Goal: Transaction & Acquisition: Purchase product/service

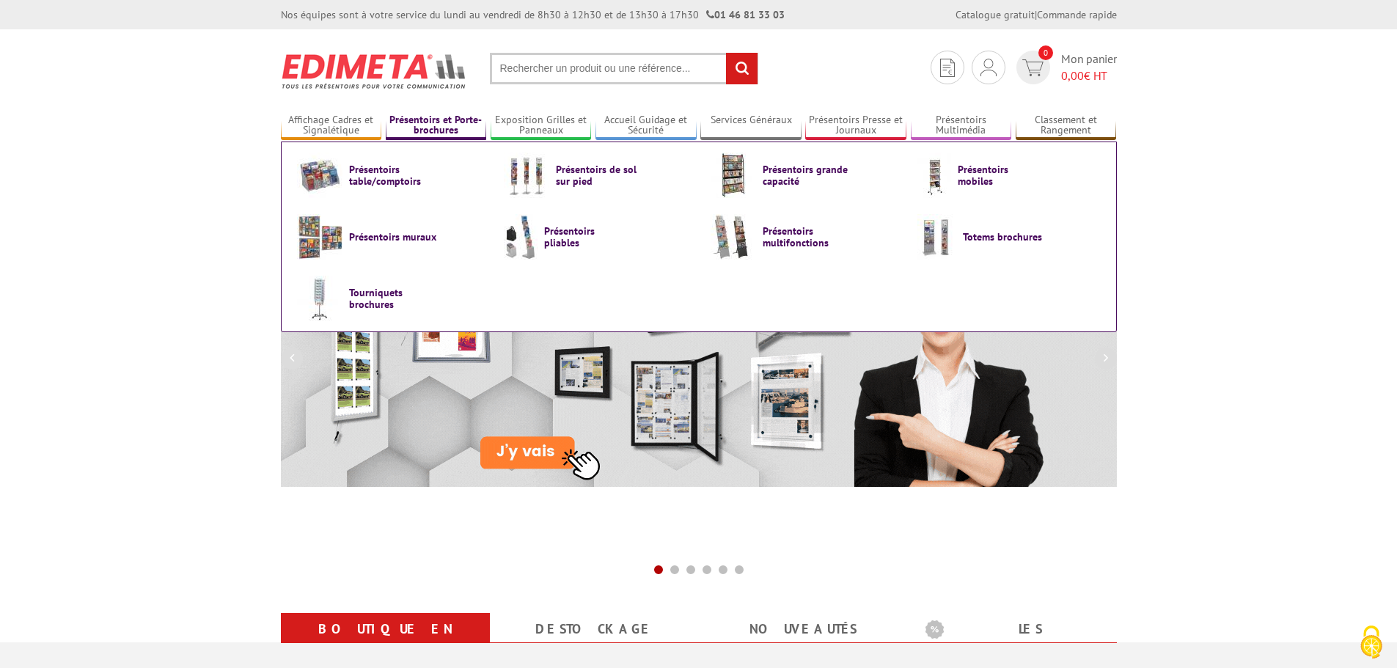
click at [414, 122] on link "Présentoirs et Porte-brochures" at bounding box center [436, 126] width 101 height 24
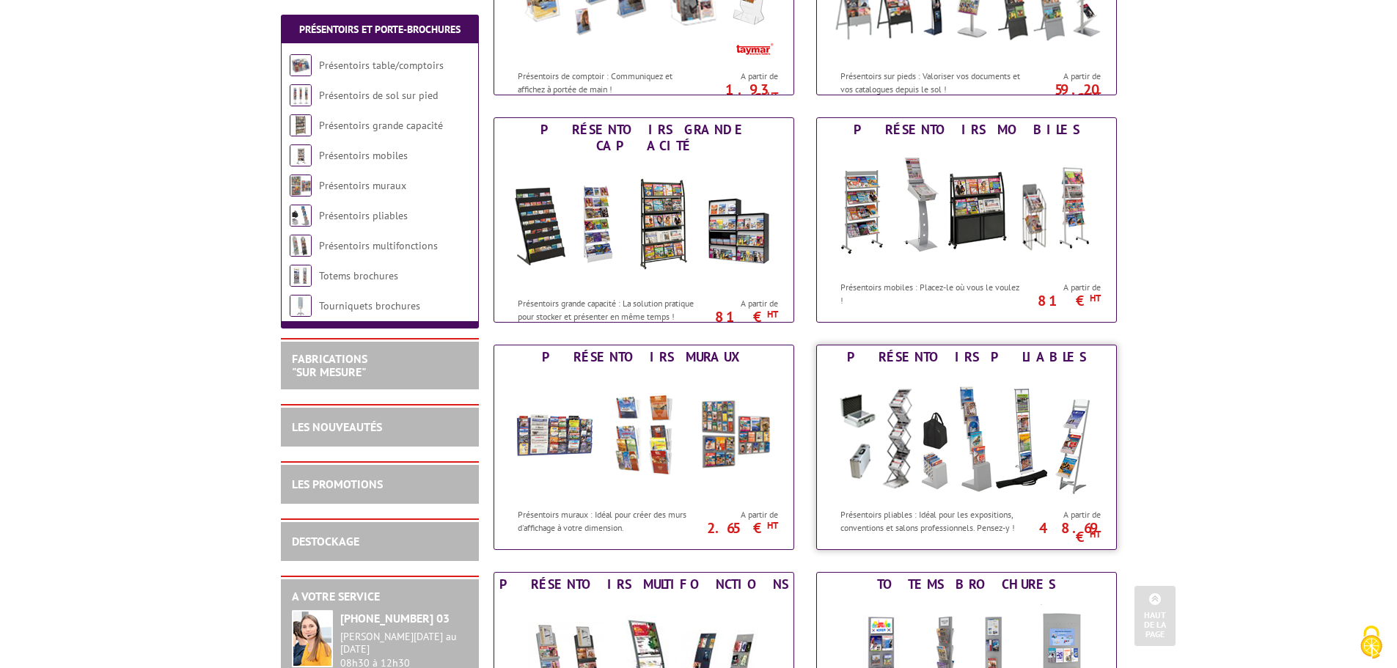
scroll to position [367, 0]
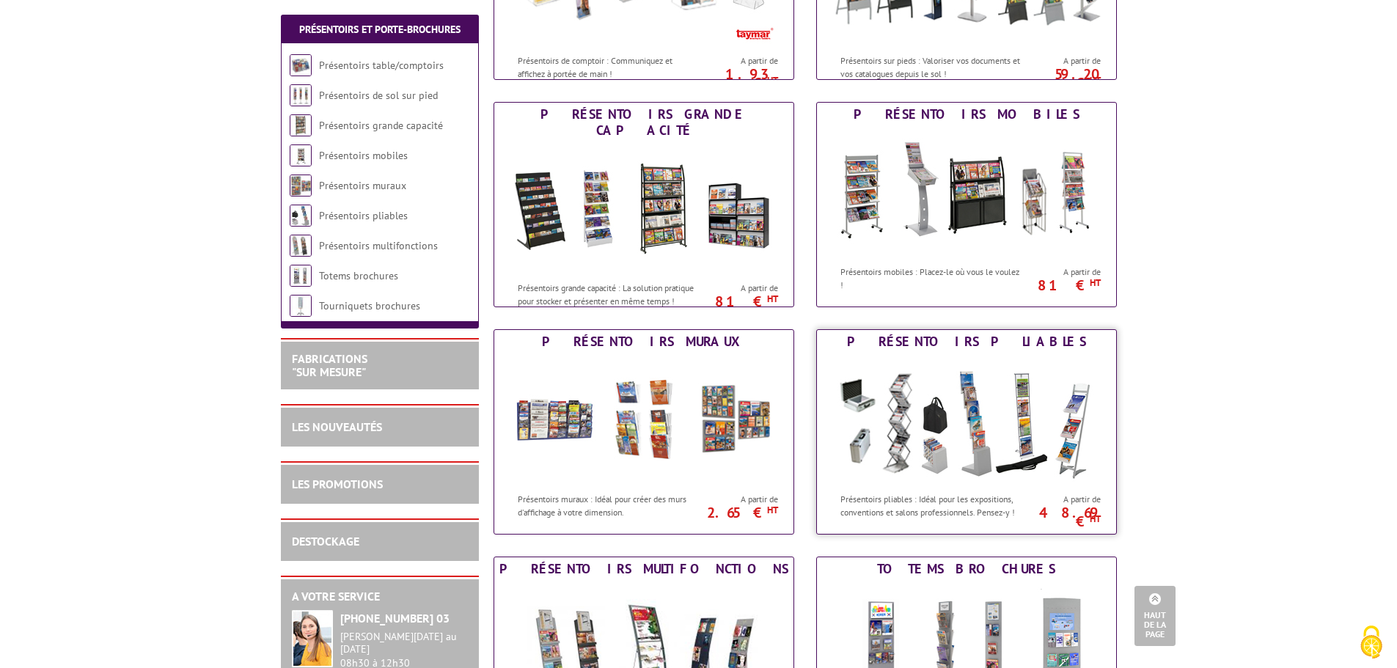
click at [892, 448] on img at bounding box center [966, 419] width 271 height 132
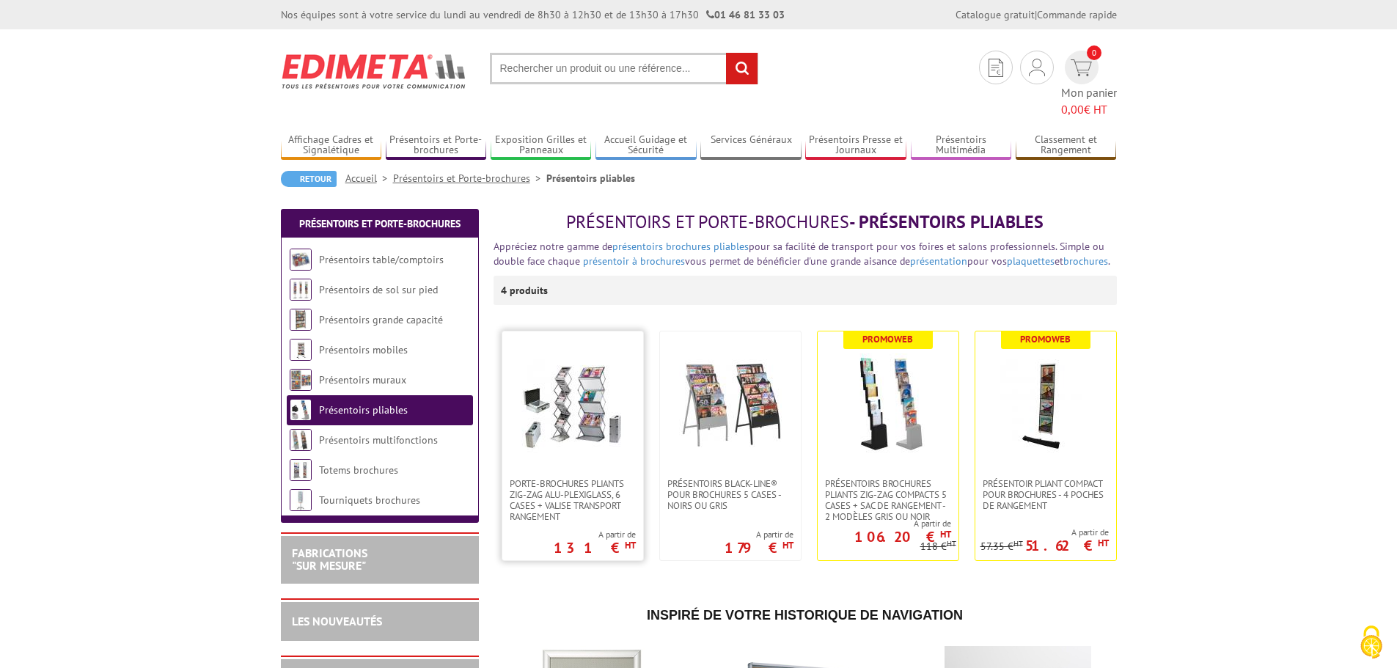
click at [557, 391] on img at bounding box center [572, 404] width 103 height 103
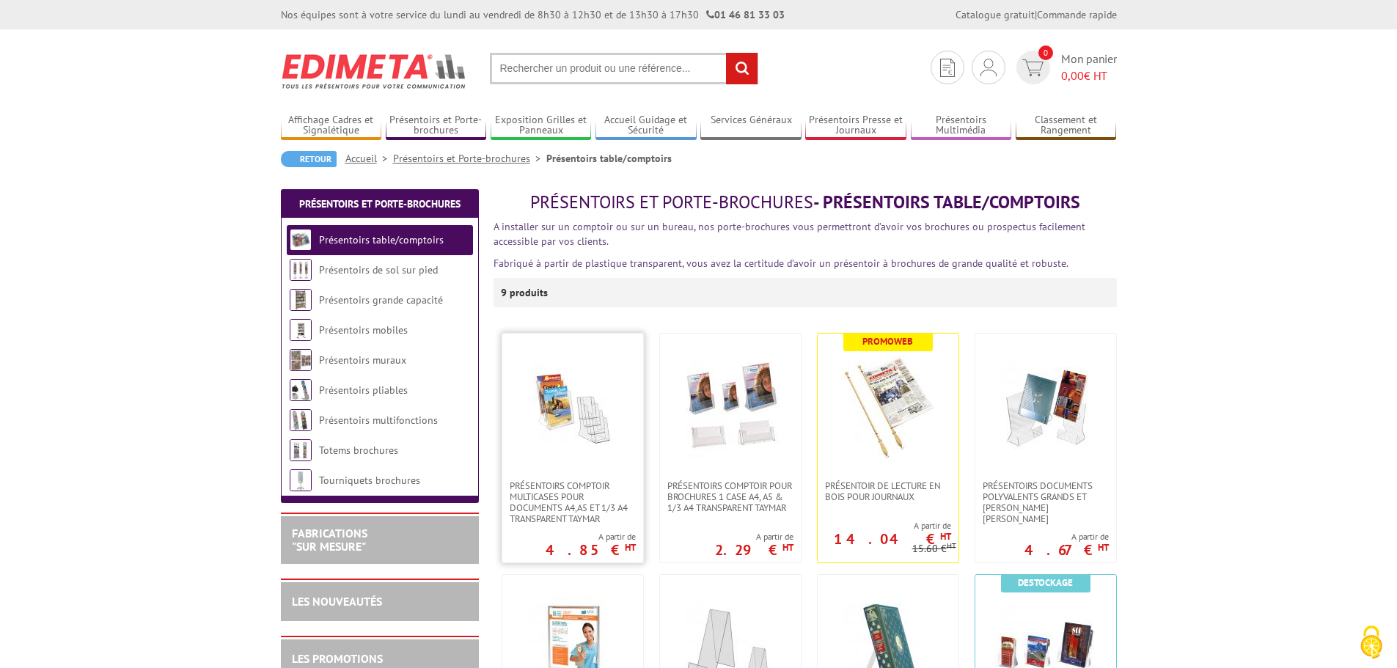
click at [587, 432] on img at bounding box center [572, 407] width 103 height 103
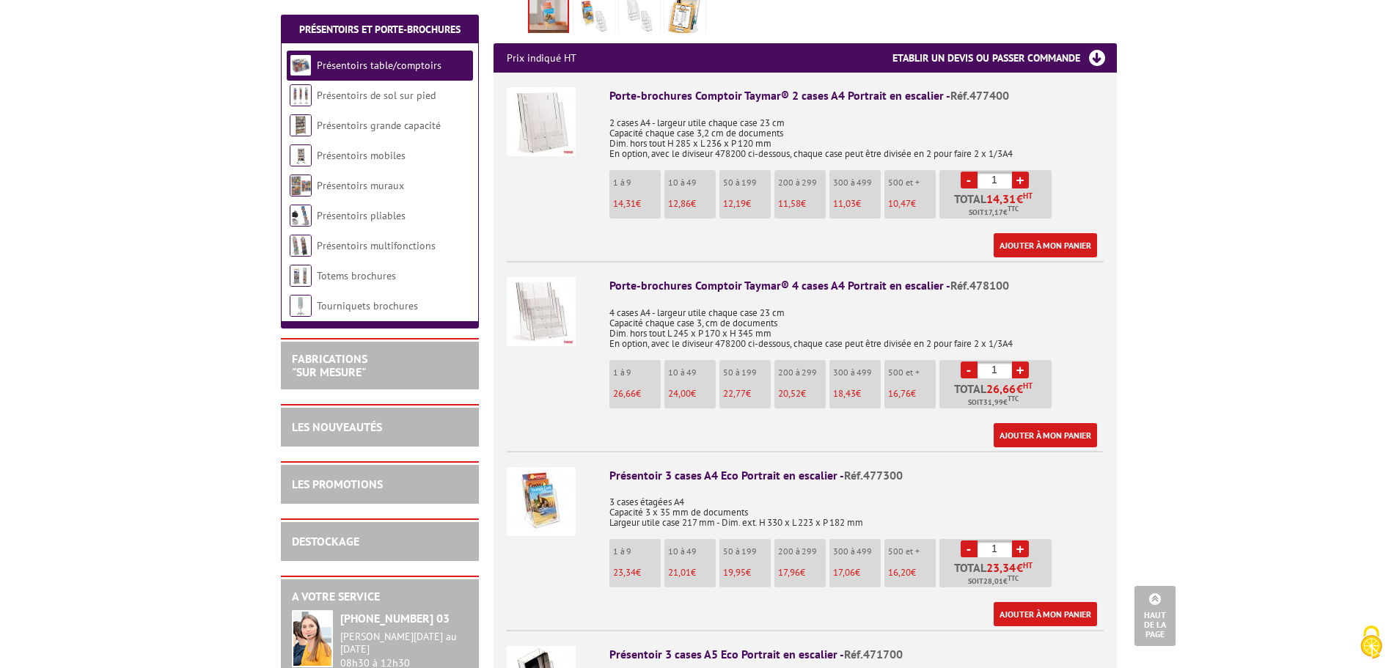
scroll to position [587, 0]
